Goal: Information Seeking & Learning: Learn about a topic

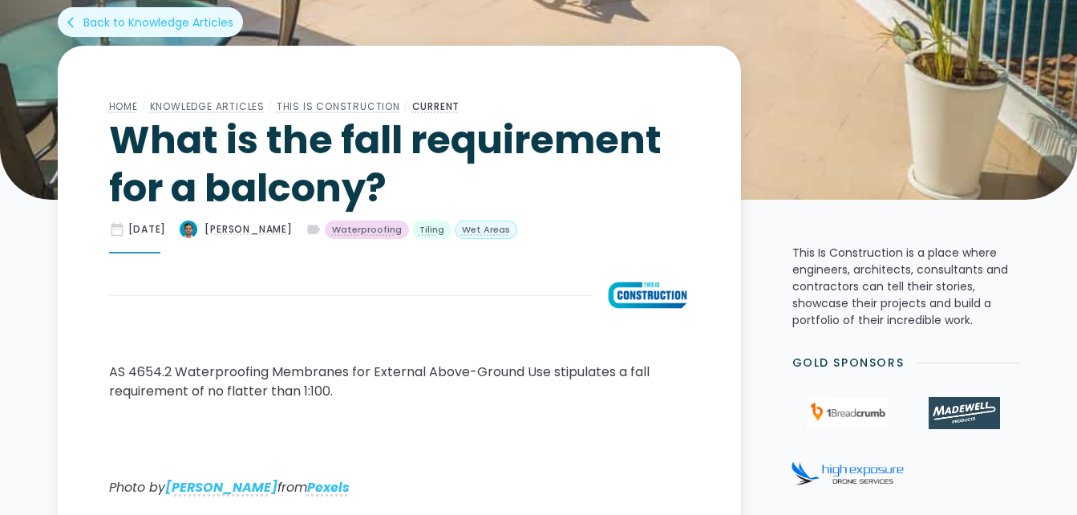
scroll to position [460, 0]
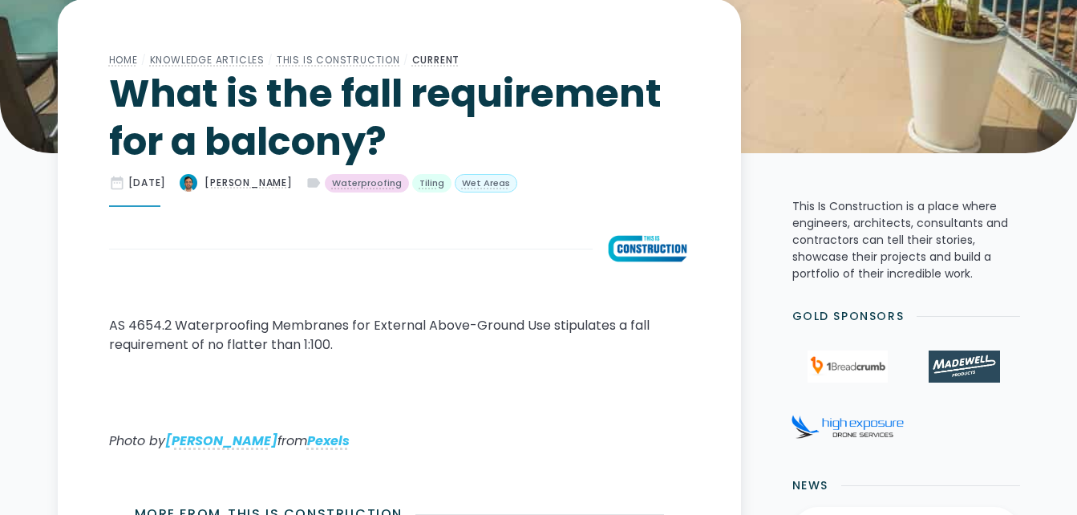
click at [451, 233] on div "This Is Construction" at bounding box center [399, 249] width 581 height 32
click at [658, 254] on img at bounding box center [648, 249] width 84 height 32
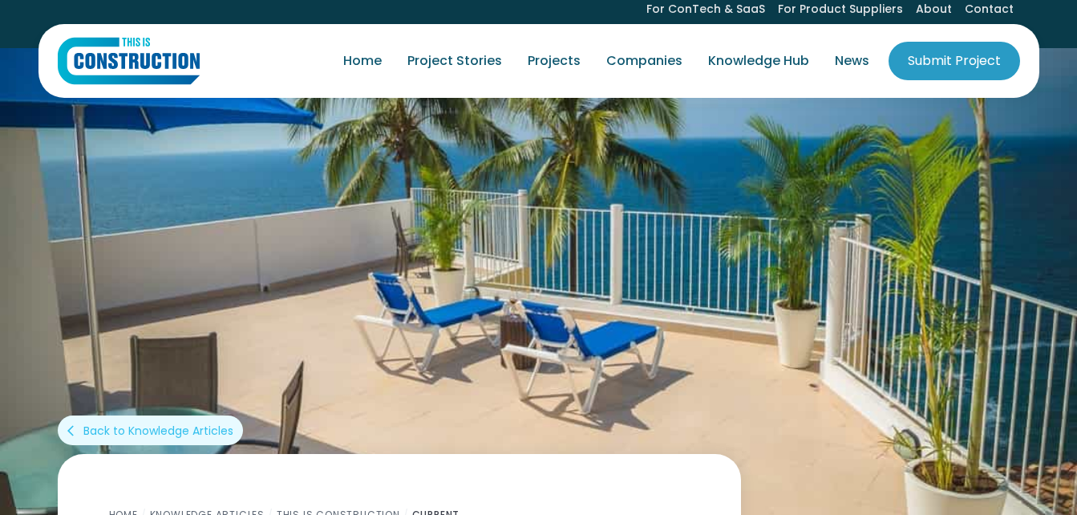
scroll to position [0, 0]
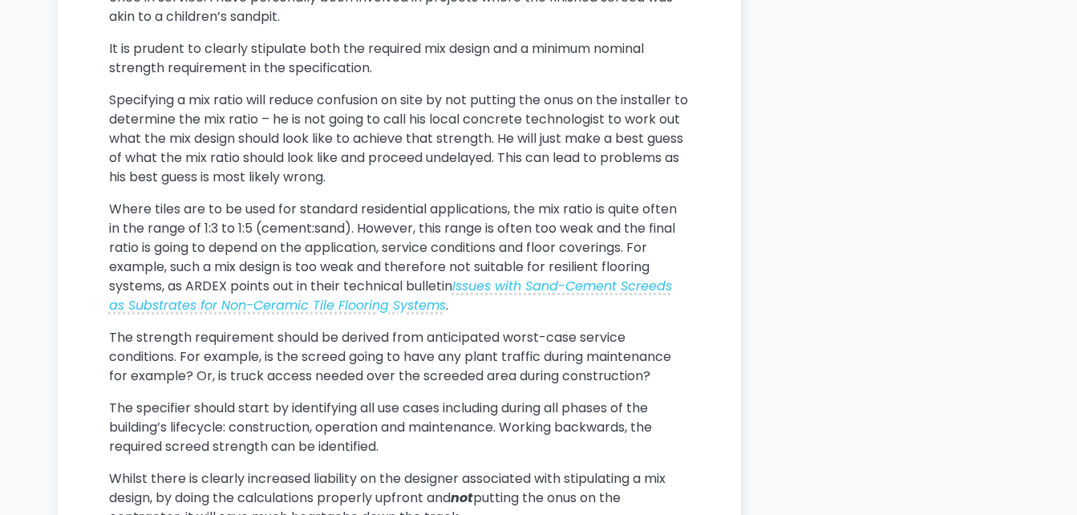
scroll to position [1770, 0]
